Goal: Check status: Check status

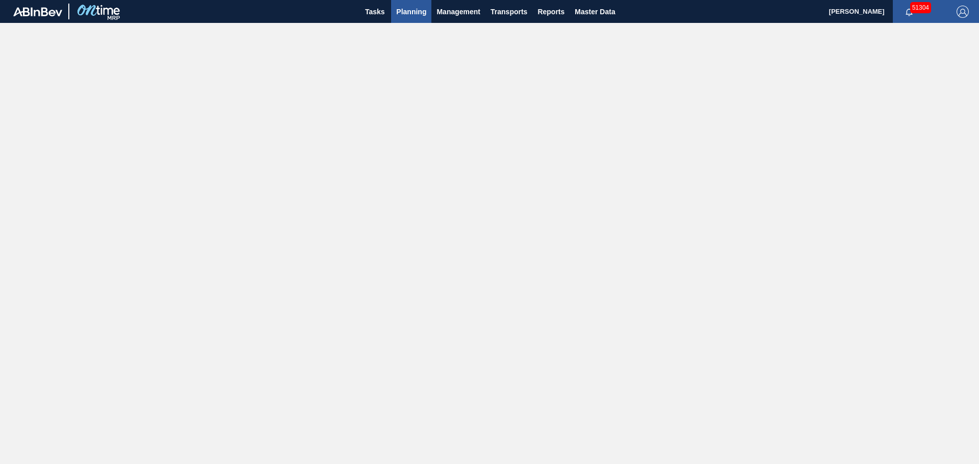
click at [411, 13] on span "Planning" at bounding box center [411, 12] width 30 height 12
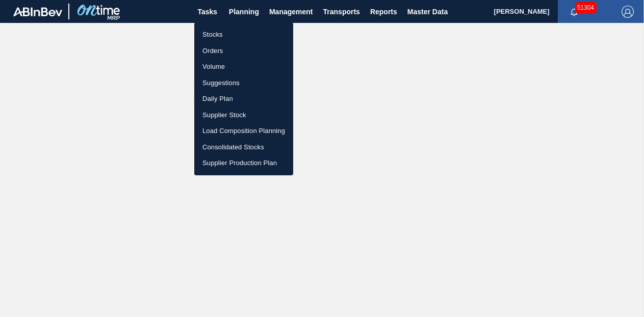
drag, startPoint x: 210, startPoint y: 33, endPoint x: 470, endPoint y: 51, distance: 260.6
click at [210, 33] on li "Stocks" at bounding box center [243, 35] width 99 height 16
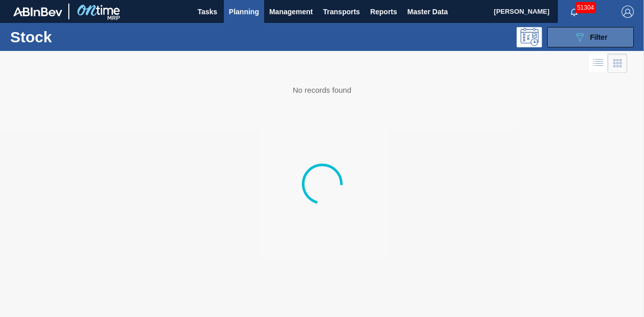
click at [581, 36] on icon "089F7B8B-B2A5-4AFE-B5C0-19BA573D28AC" at bounding box center [579, 37] width 12 height 12
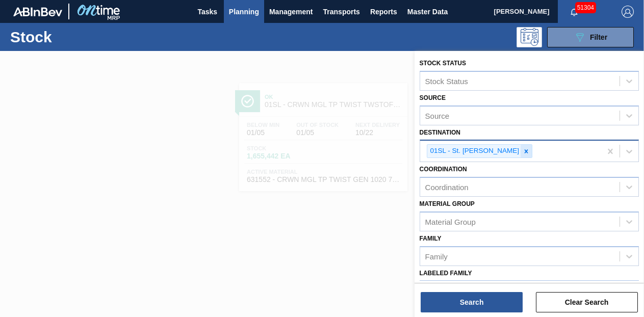
click at [522, 152] on icon at bounding box center [525, 151] width 7 height 7
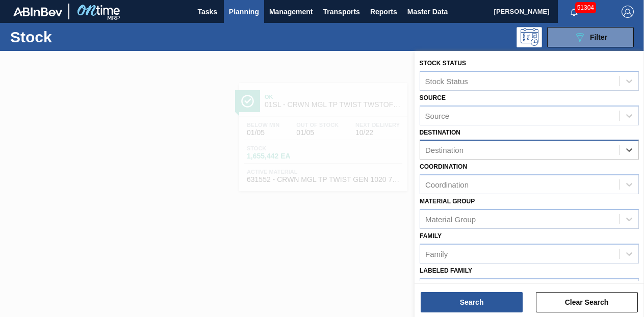
click at [513, 153] on div "Destination" at bounding box center [519, 150] width 199 height 15
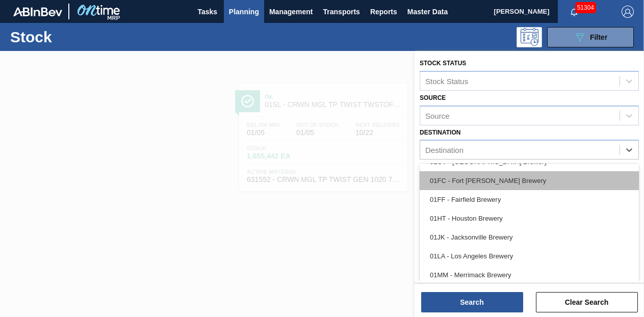
scroll to position [77, 0]
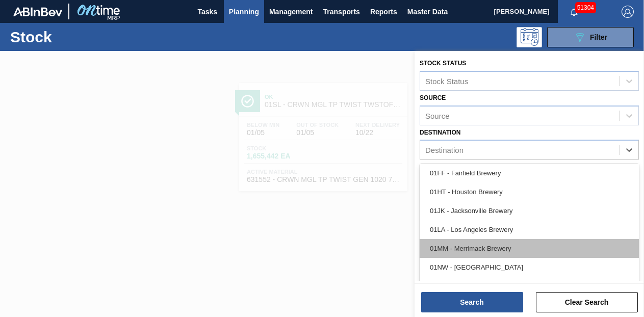
click at [479, 250] on div "01MM - Merrimack Brewery" at bounding box center [529, 248] width 219 height 19
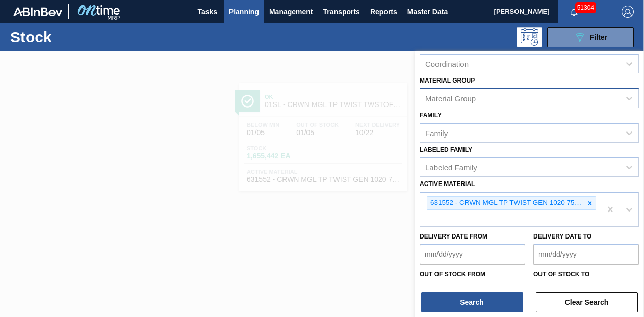
scroll to position [153, 0]
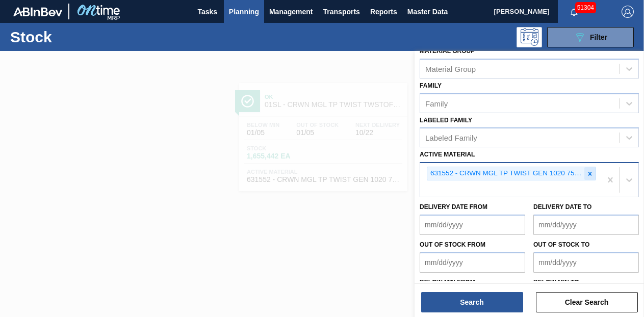
click at [588, 177] on div at bounding box center [589, 173] width 11 height 13
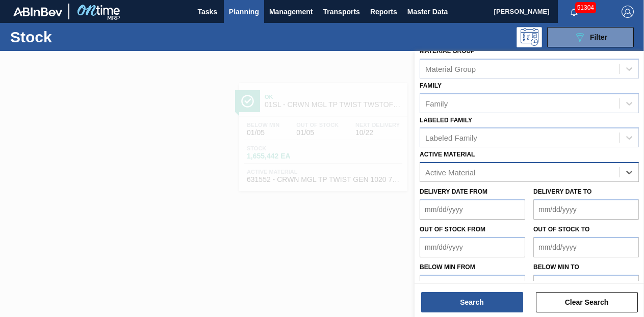
click at [457, 177] on div "Active Material" at bounding box center [519, 172] width 199 height 15
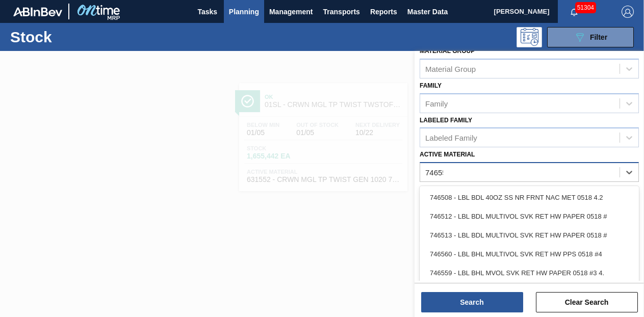
type Material "746559"
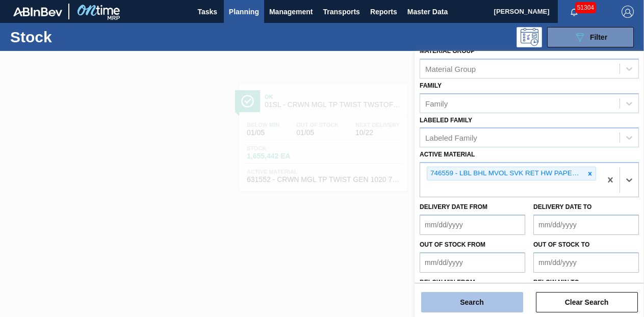
click at [509, 305] on button "Search" at bounding box center [472, 302] width 102 height 20
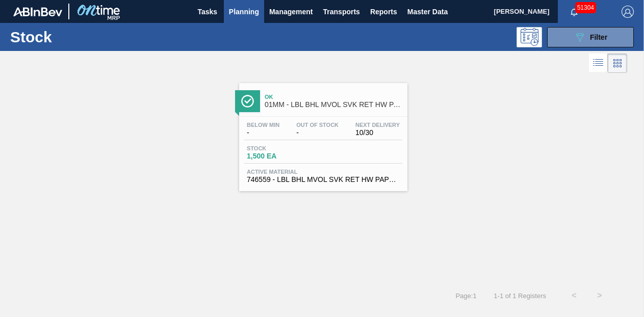
click at [386, 147] on div "Stock 1,500 EA" at bounding box center [323, 154] width 158 height 18
